Goal: Check status: Check status

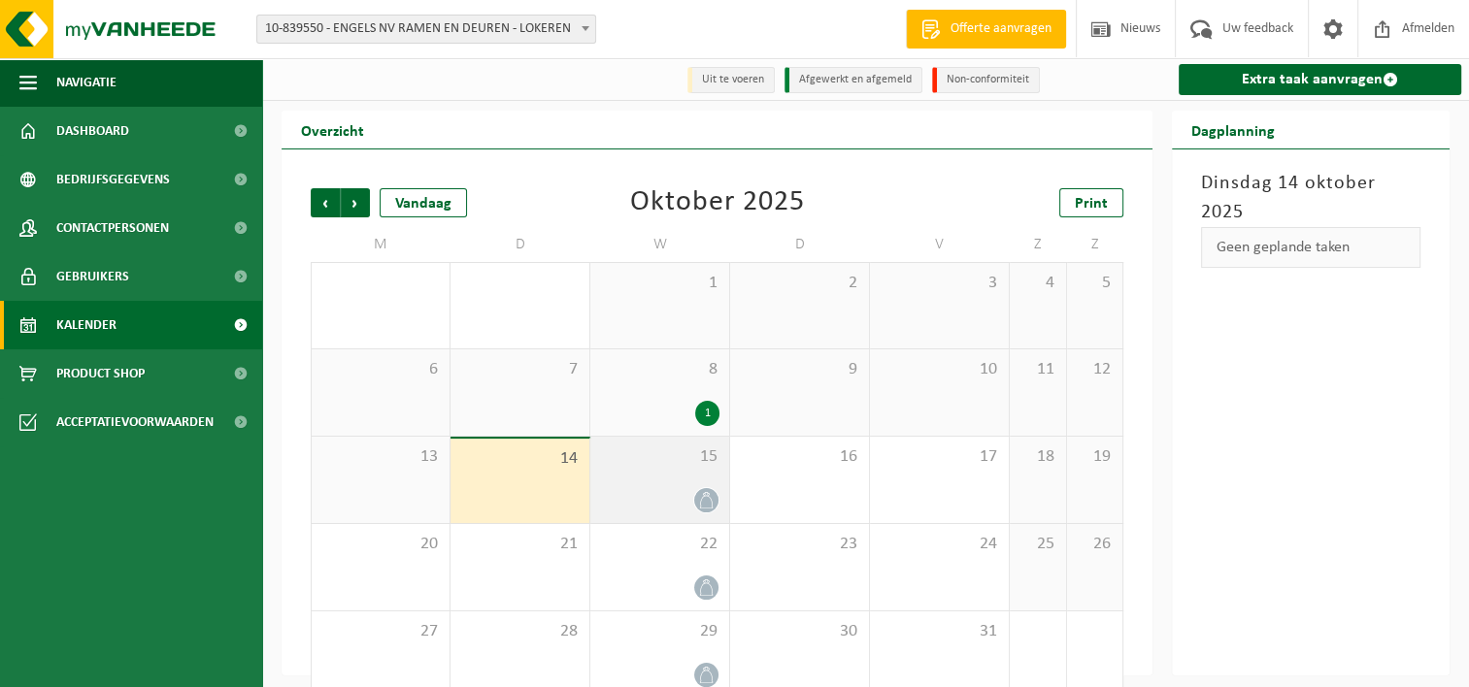
click at [653, 482] on div "15" at bounding box center [659, 480] width 139 height 86
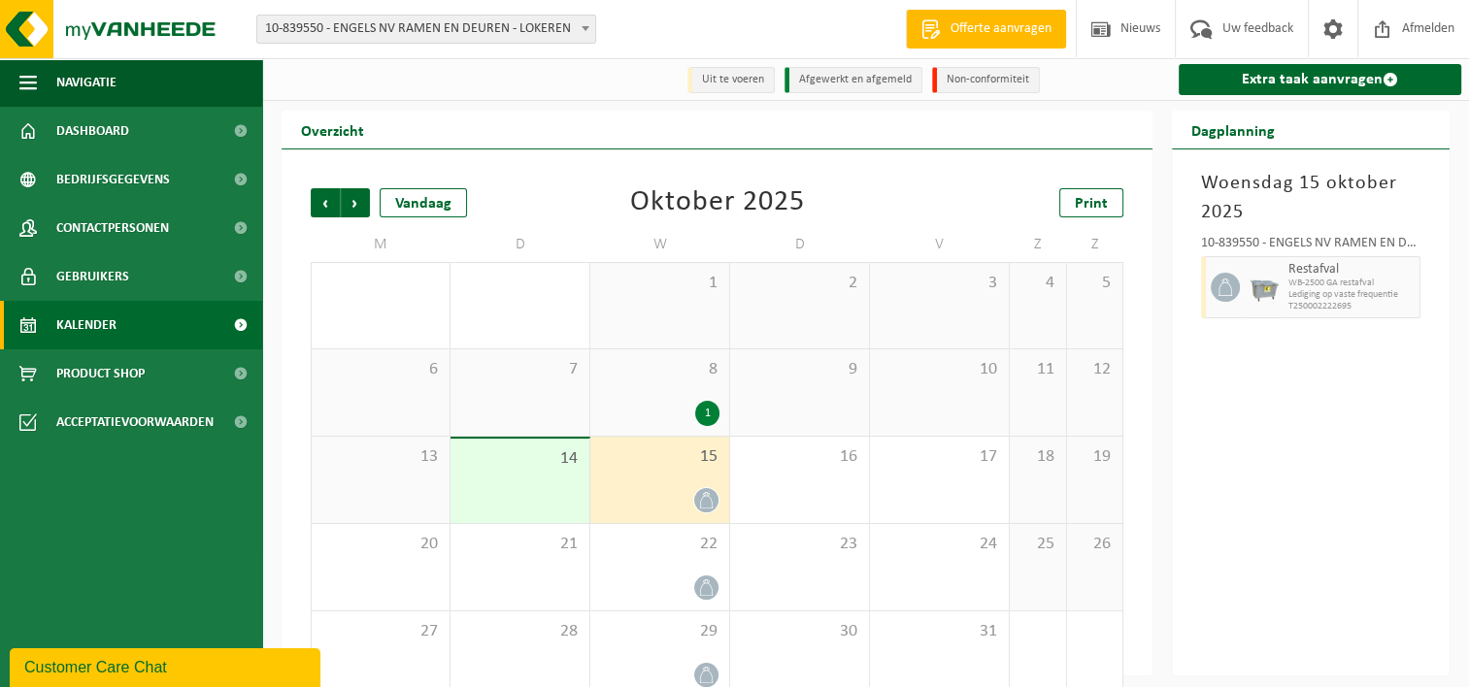
click at [1387, 300] on span "Lediging op vaste frequentie" at bounding box center [1352, 295] width 126 height 12
drag, startPoint x: 1398, startPoint y: 293, endPoint x: 1414, endPoint y: 285, distance: 17.4
click at [1399, 291] on span "Lediging op vaste frequentie" at bounding box center [1352, 295] width 126 height 12
click at [1414, 285] on span "WB-2500 GA restafval" at bounding box center [1352, 284] width 126 height 12
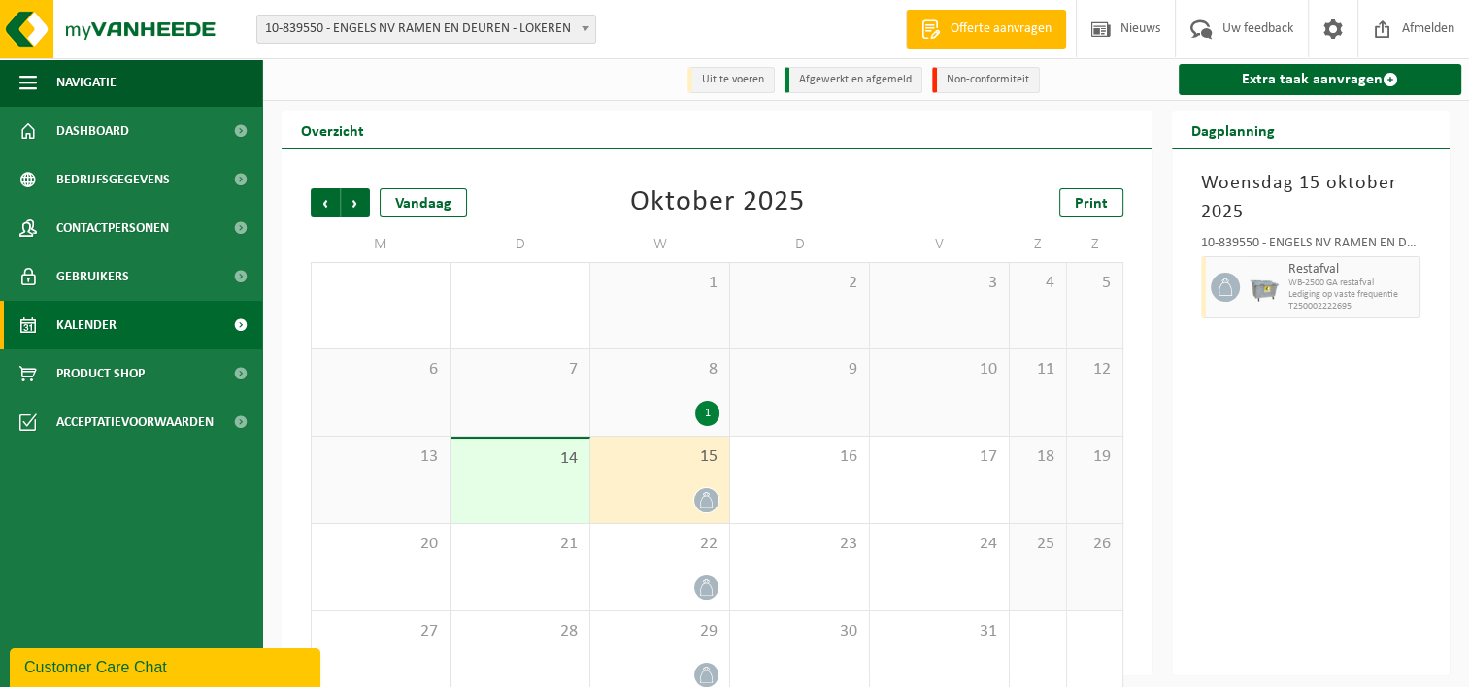
click at [632, 470] on div "15" at bounding box center [659, 480] width 139 height 86
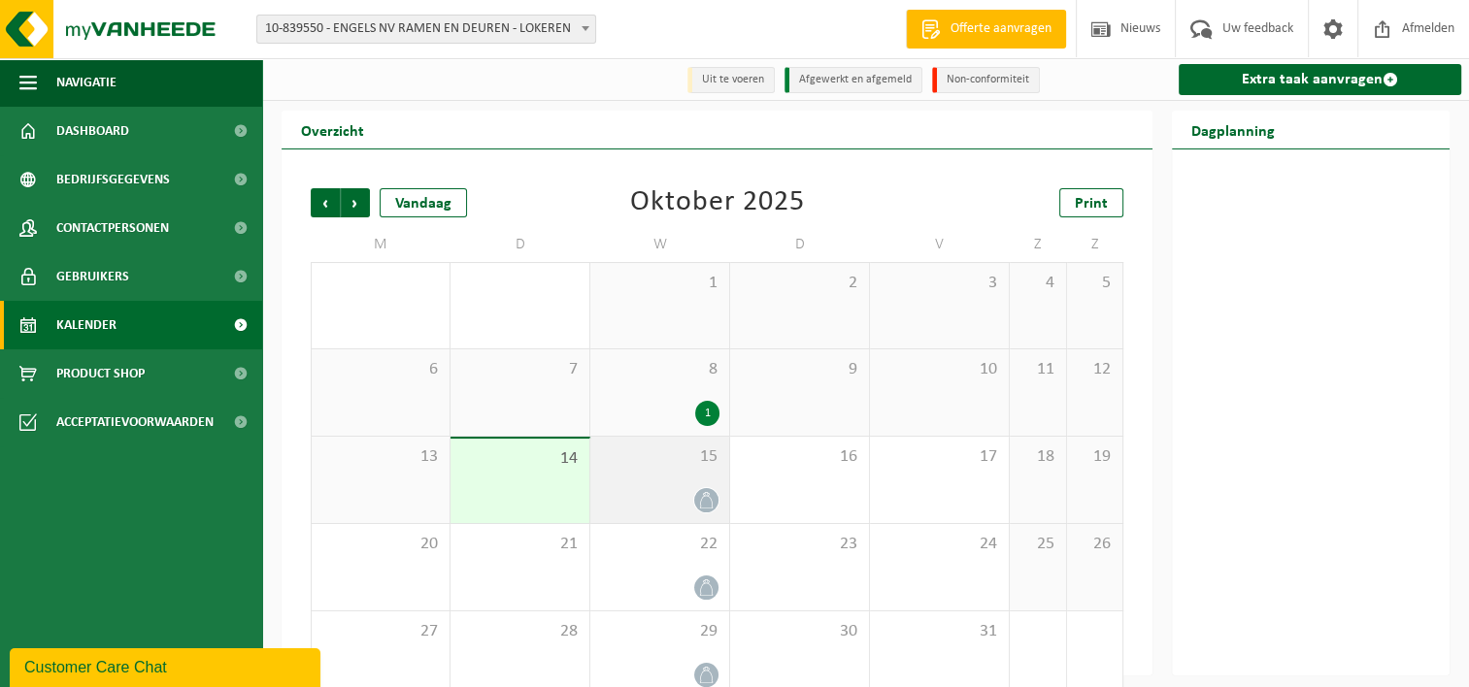
click at [639, 470] on div "15" at bounding box center [659, 480] width 139 height 86
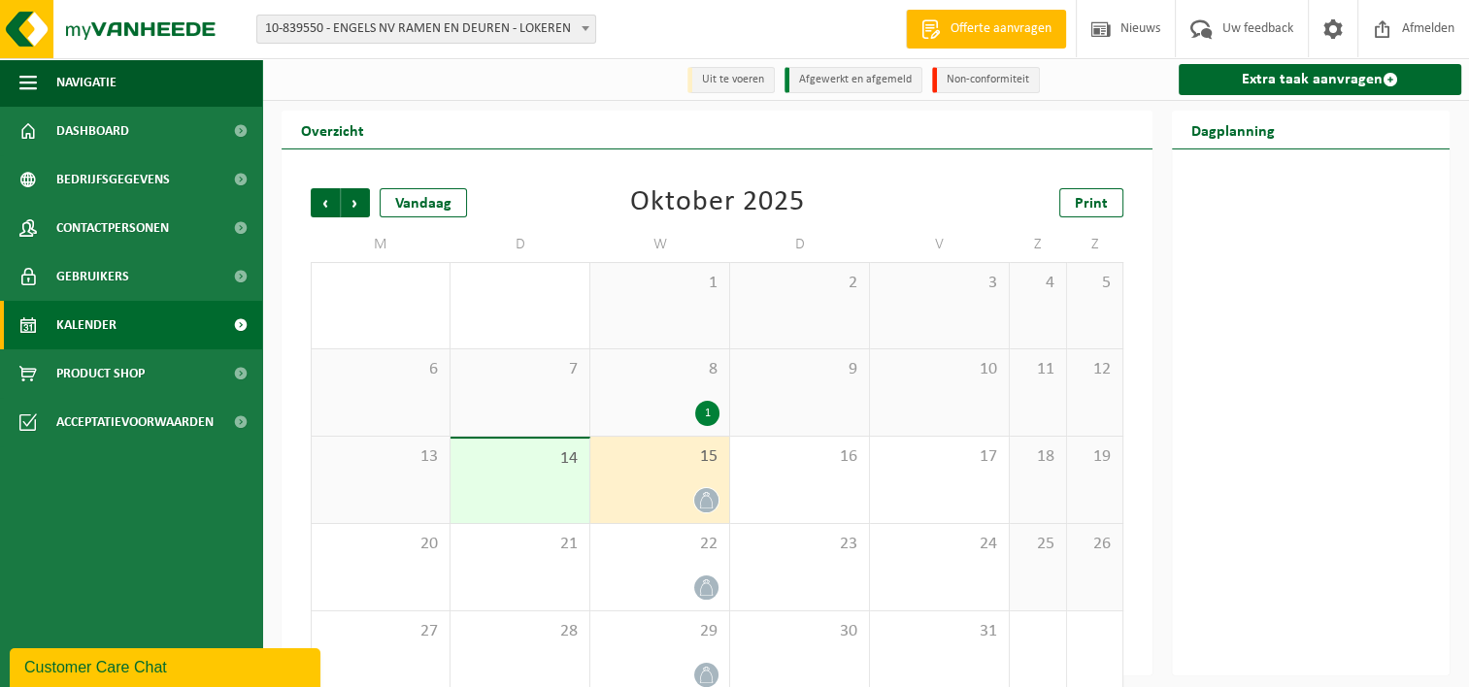
click at [703, 456] on span "15" at bounding box center [659, 457] width 119 height 21
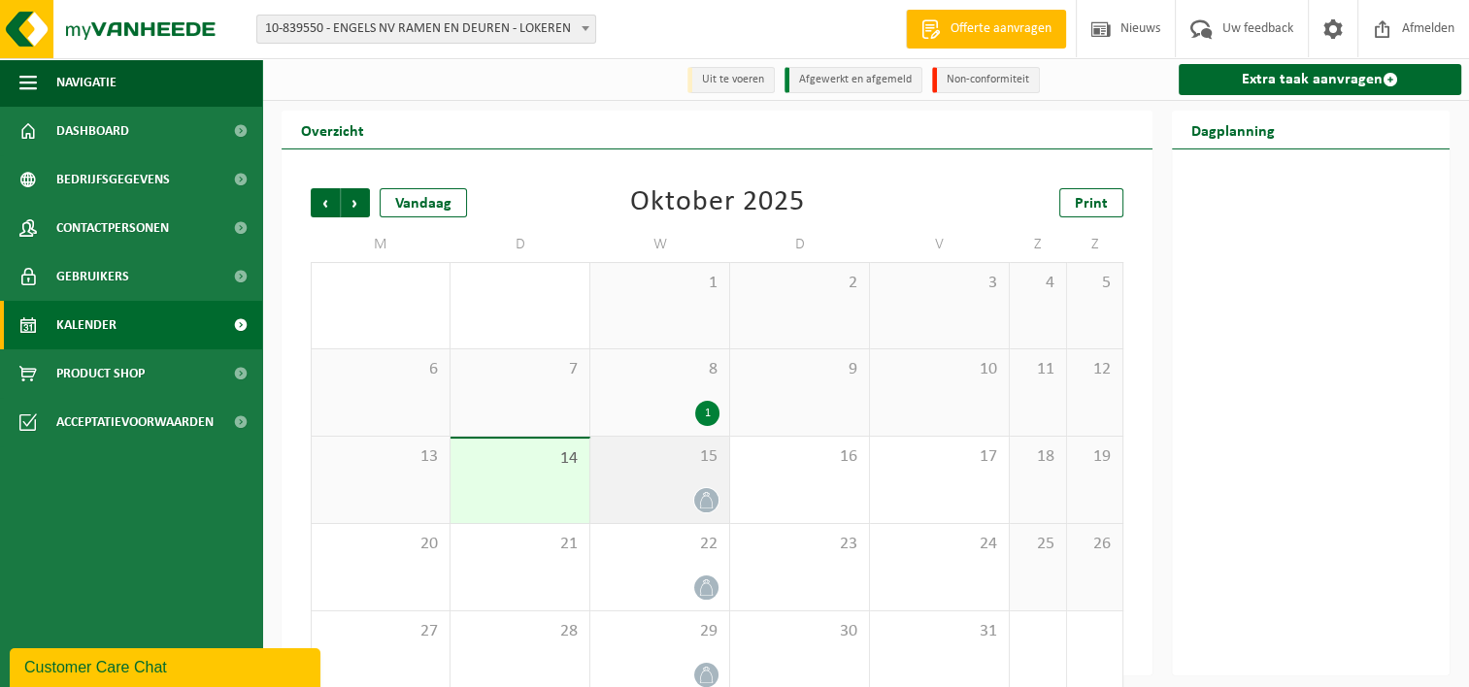
click at [684, 514] on div at bounding box center [659, 500] width 119 height 26
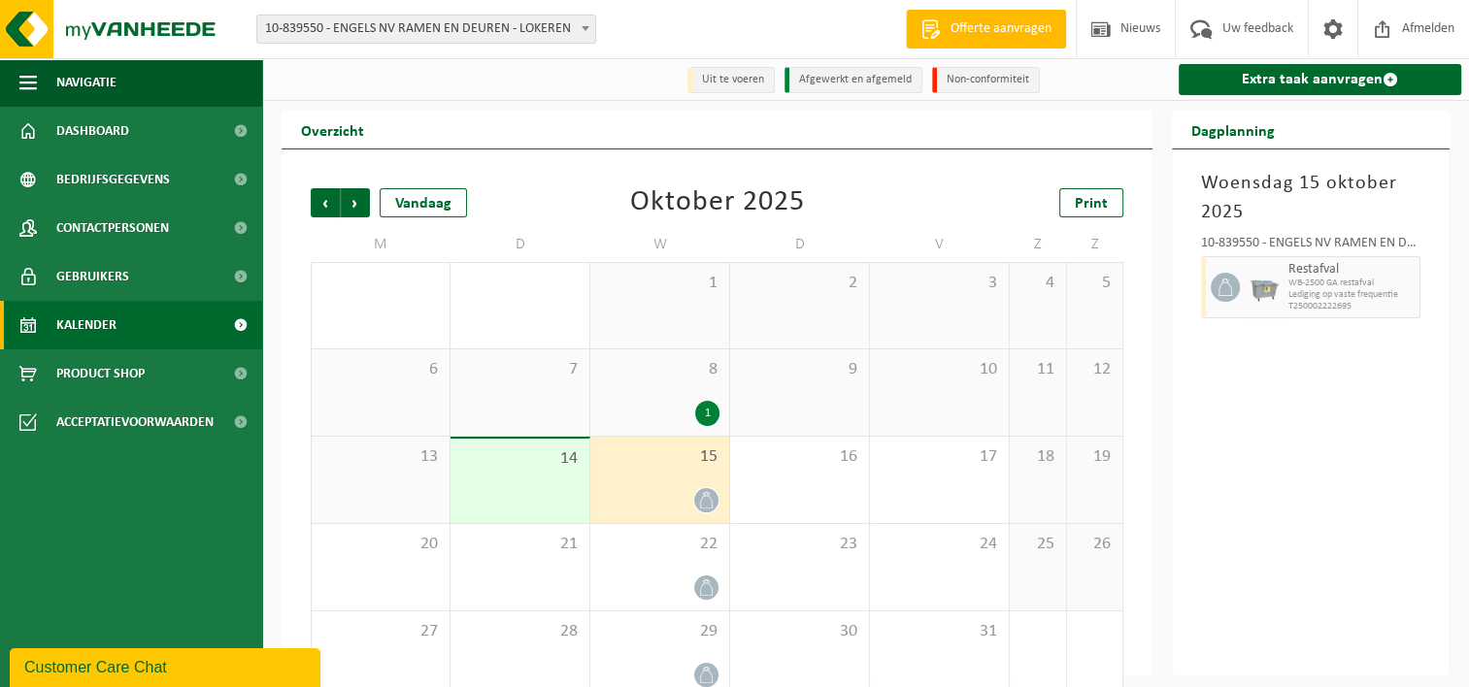
drag, startPoint x: 1414, startPoint y: 284, endPoint x: 1388, endPoint y: 285, distance: 26.2
click at [1402, 284] on span "WB-2500 GA restafval" at bounding box center [1352, 284] width 126 height 12
click at [1388, 285] on span "WB-2500 GA restafval" at bounding box center [1352, 284] width 126 height 12
click at [1383, 285] on span "WB-2500 GA restafval" at bounding box center [1352, 284] width 126 height 12
click at [1349, 290] on div "Restafval WB-2500 GA restafval Lediging op vaste frequentie T250002222695" at bounding box center [1352, 287] width 137 height 62
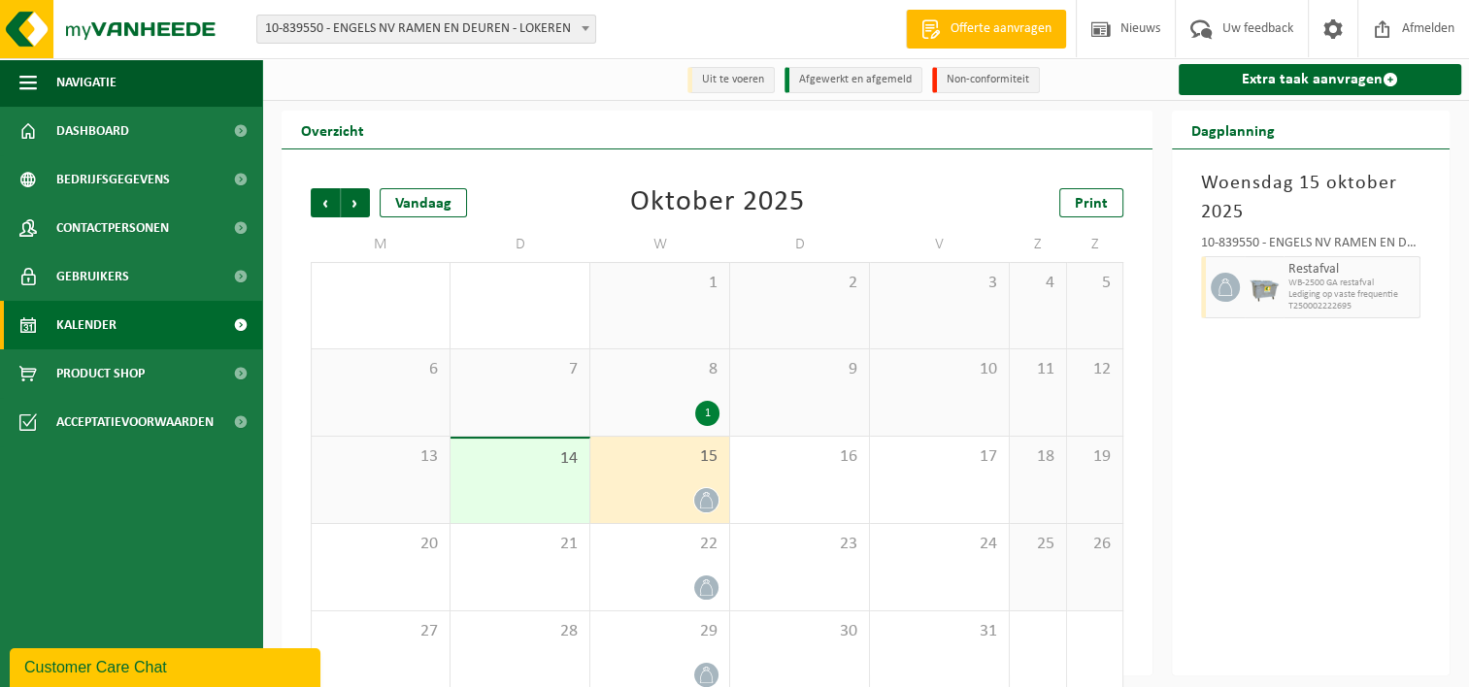
drag, startPoint x: 1349, startPoint y: 290, endPoint x: 1201, endPoint y: 295, distance: 147.7
click at [1191, 296] on div "10-839550 - ENGELS NV RAMEN EN DEUREN - LOKEREN Restafval WB-2500 GA restafval …" at bounding box center [1310, 274] width 239 height 94
click at [1201, 295] on div at bounding box center [1223, 287] width 44 height 62
click at [1243, 292] on div at bounding box center [1223, 287] width 44 height 62
click at [1245, 292] on div at bounding box center [1264, 287] width 39 height 62
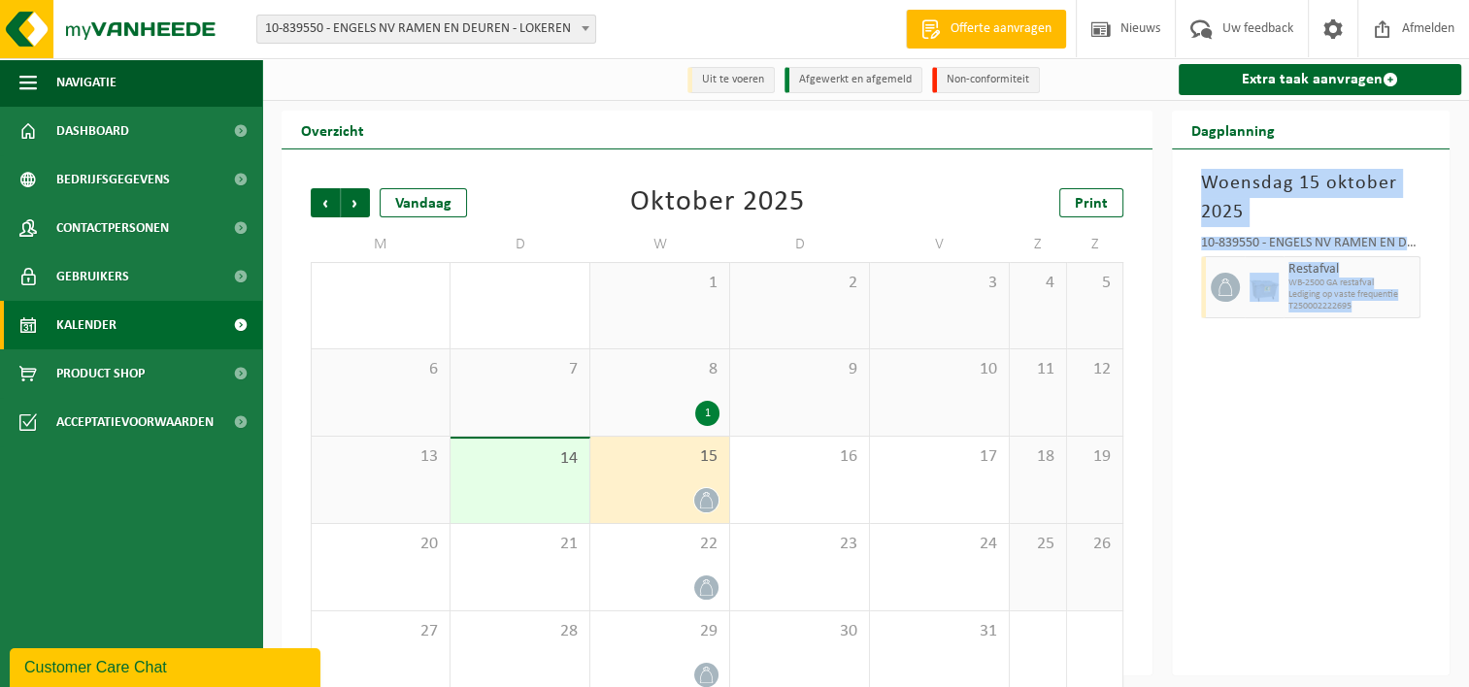
drag, startPoint x: 1288, startPoint y: 276, endPoint x: 1198, endPoint y: 176, distance: 134.1
click at [1198, 176] on div "[DATE] 10-839550 - ENGELS NV RAMEN EN DEUREN - LOKEREN Restafval WB-2500 GA res…" at bounding box center [1311, 413] width 278 height 526
copy div "[DATE] 10-839550 - ENGELS NV RAMEN EN DEUREN - LOKEREN Restafval WB-2500 GA res…"
click at [1317, 352] on div "[DATE] 10-839550 - ENGELS NV RAMEN EN DEUREN - LOKEREN Restafval WB-2500 GA res…" at bounding box center [1311, 413] width 278 height 526
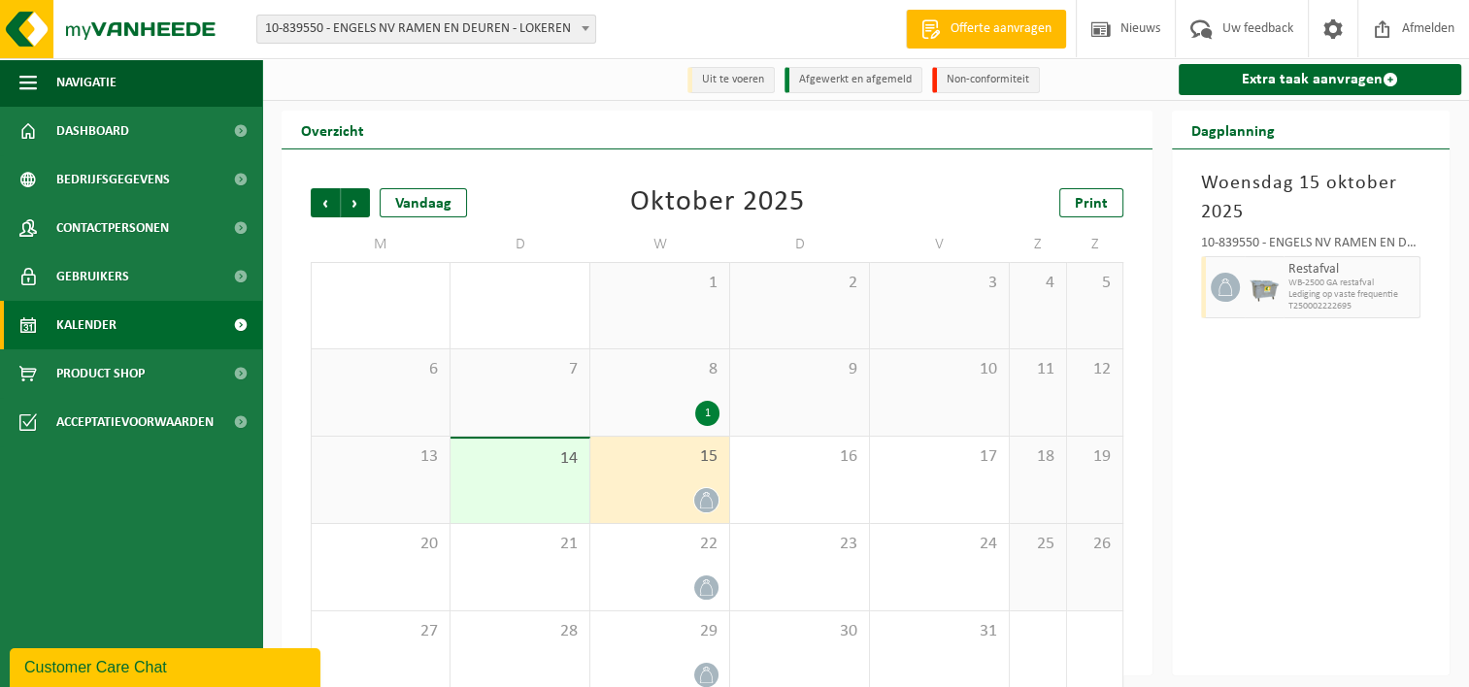
click at [1314, 379] on div "[DATE] 10-839550 - ENGELS NV RAMEN EN DEUREN - LOKEREN Restafval WB-2500 GA res…" at bounding box center [1311, 413] width 278 height 526
